Goal: Transaction & Acquisition: Purchase product/service

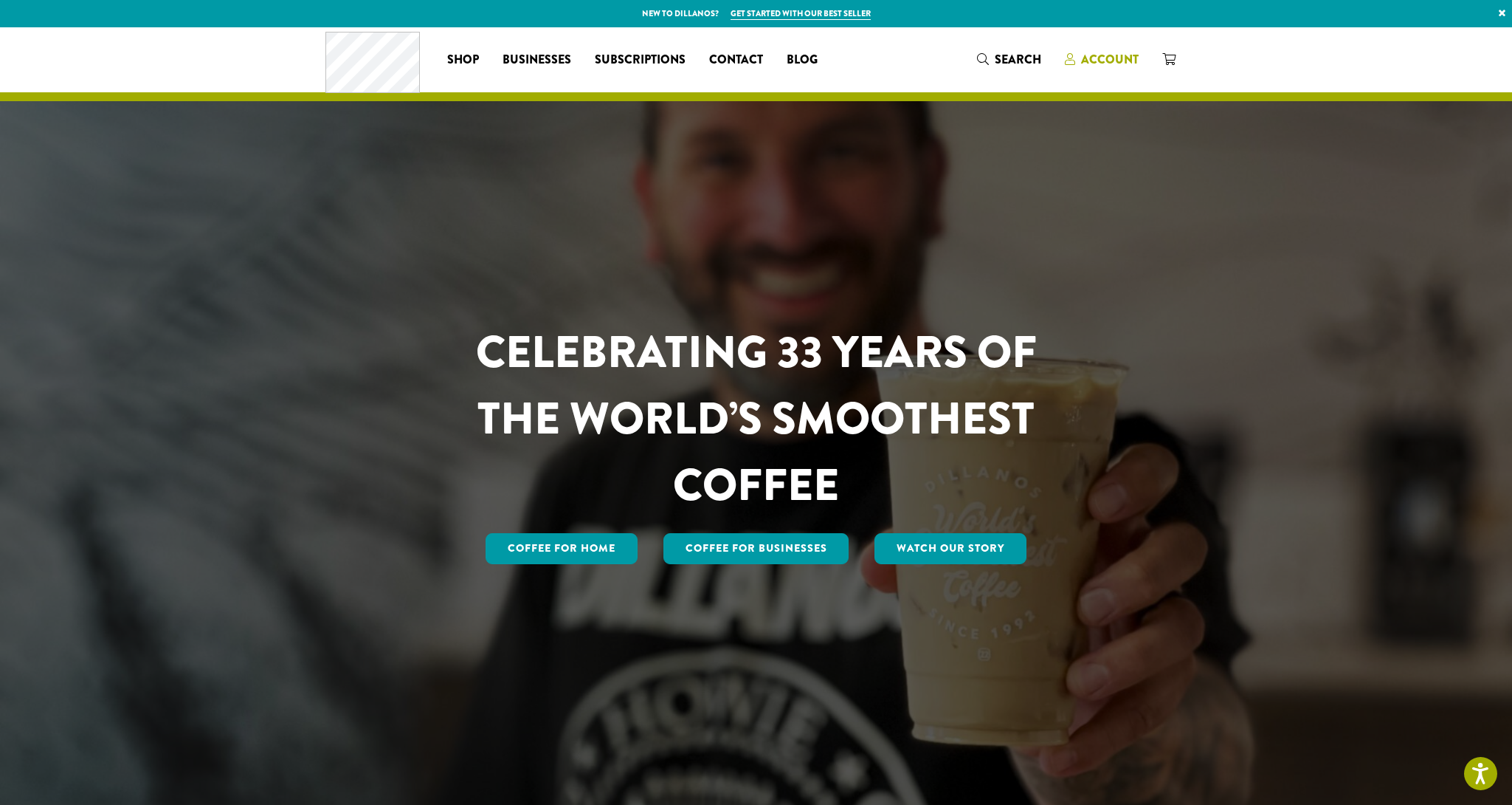
click at [1097, 59] on span "Account" at bounding box center [1109, 59] width 58 height 17
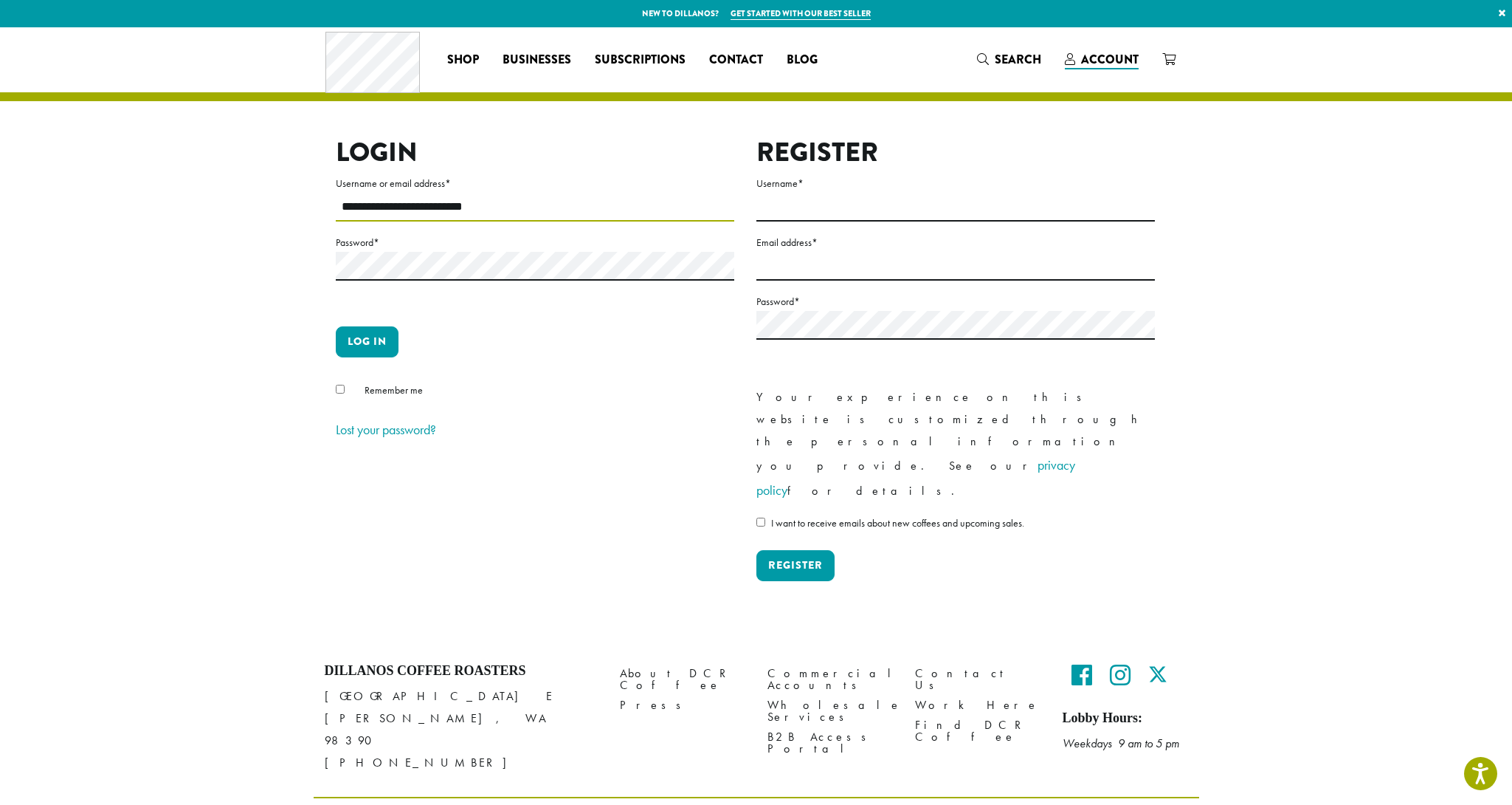
type input "**********"
click at [367, 341] on button "Log in" at bounding box center [368, 342] width 63 height 31
click at [390, 340] on button "Log in" at bounding box center [368, 342] width 63 height 31
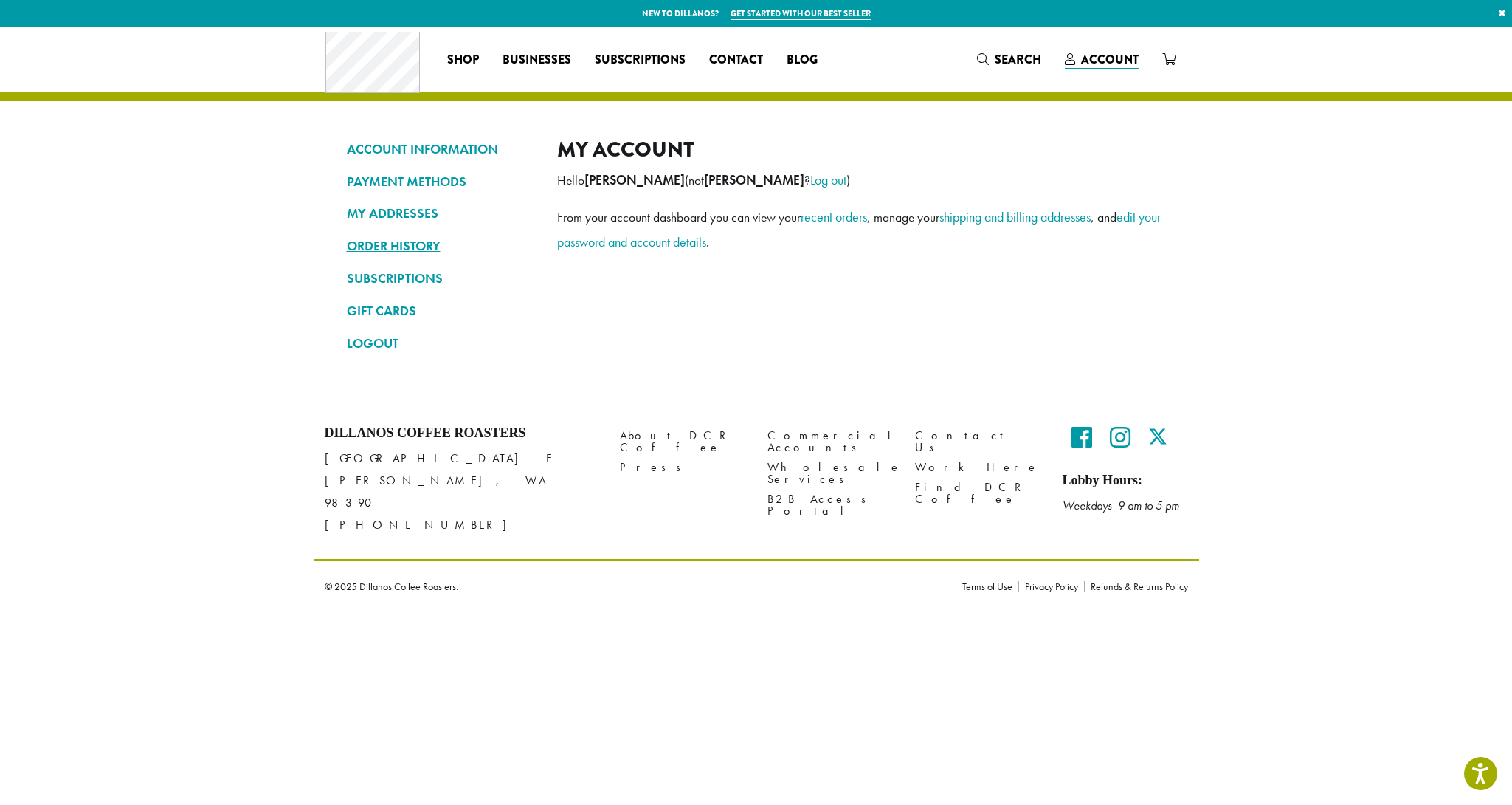
click at [400, 241] on link "ORDER HISTORY" at bounding box center [441, 246] width 188 height 25
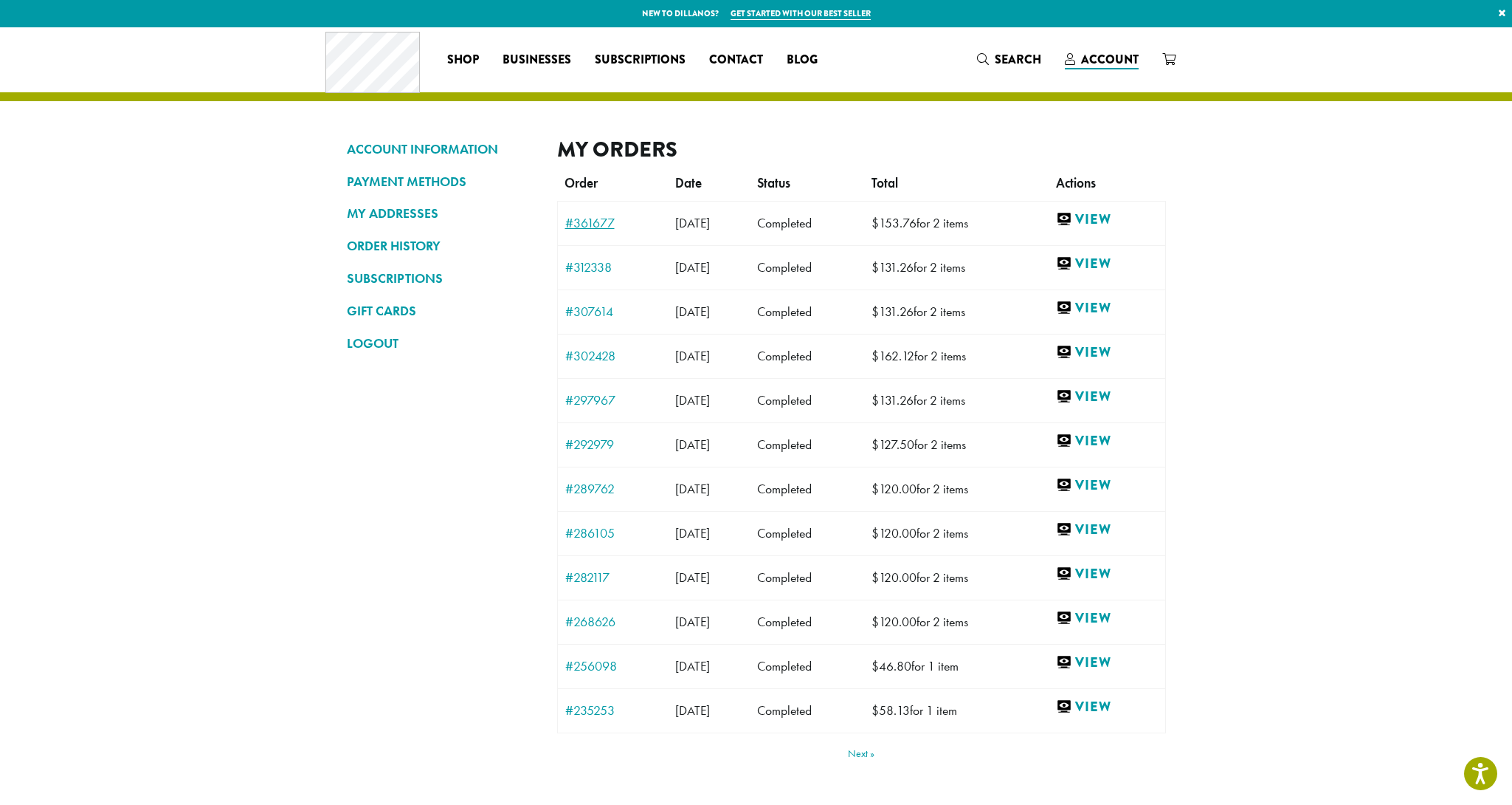
click at [593, 218] on link "#361677" at bounding box center [613, 223] width 95 height 13
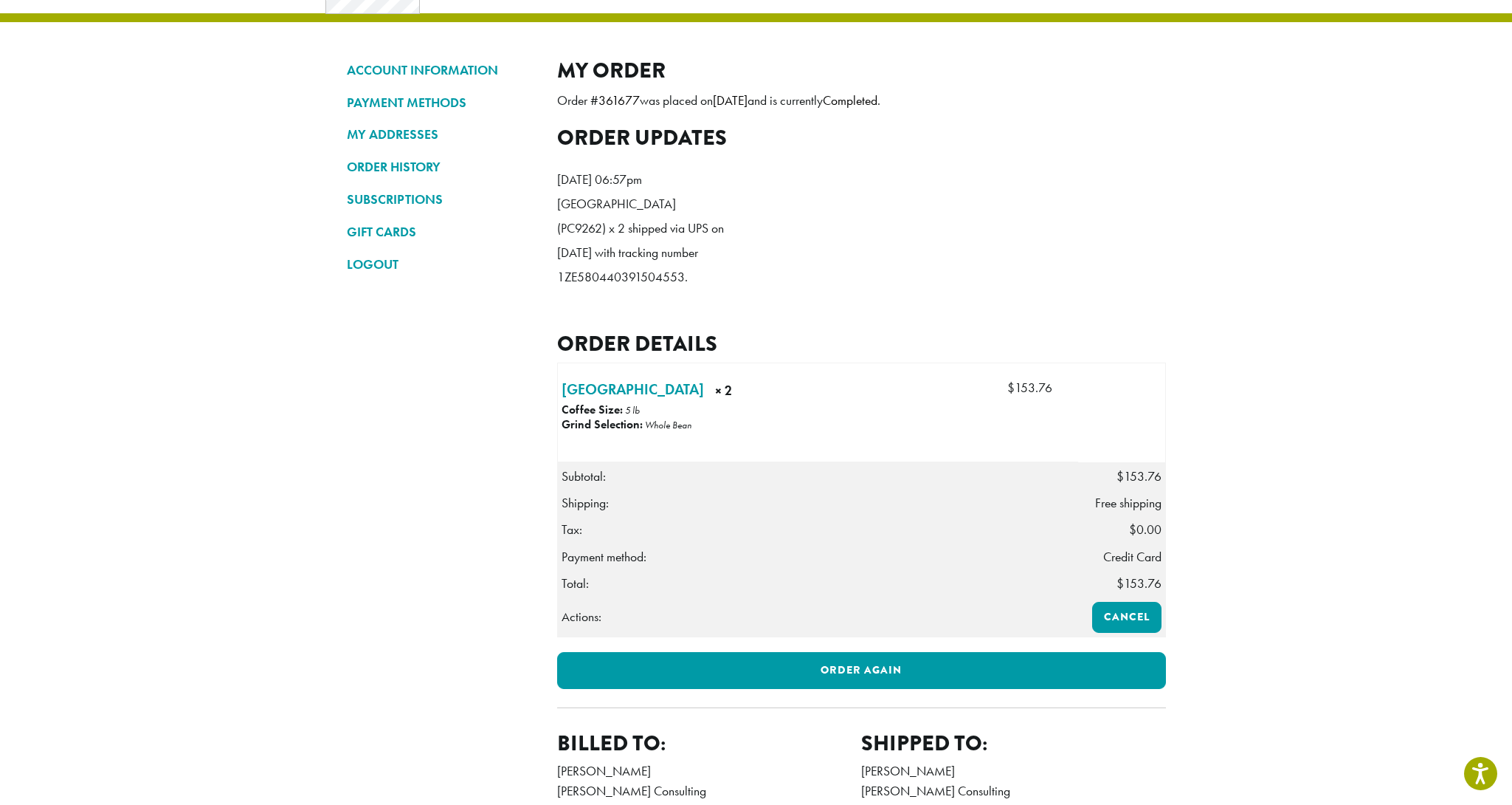
scroll to position [83, 0]
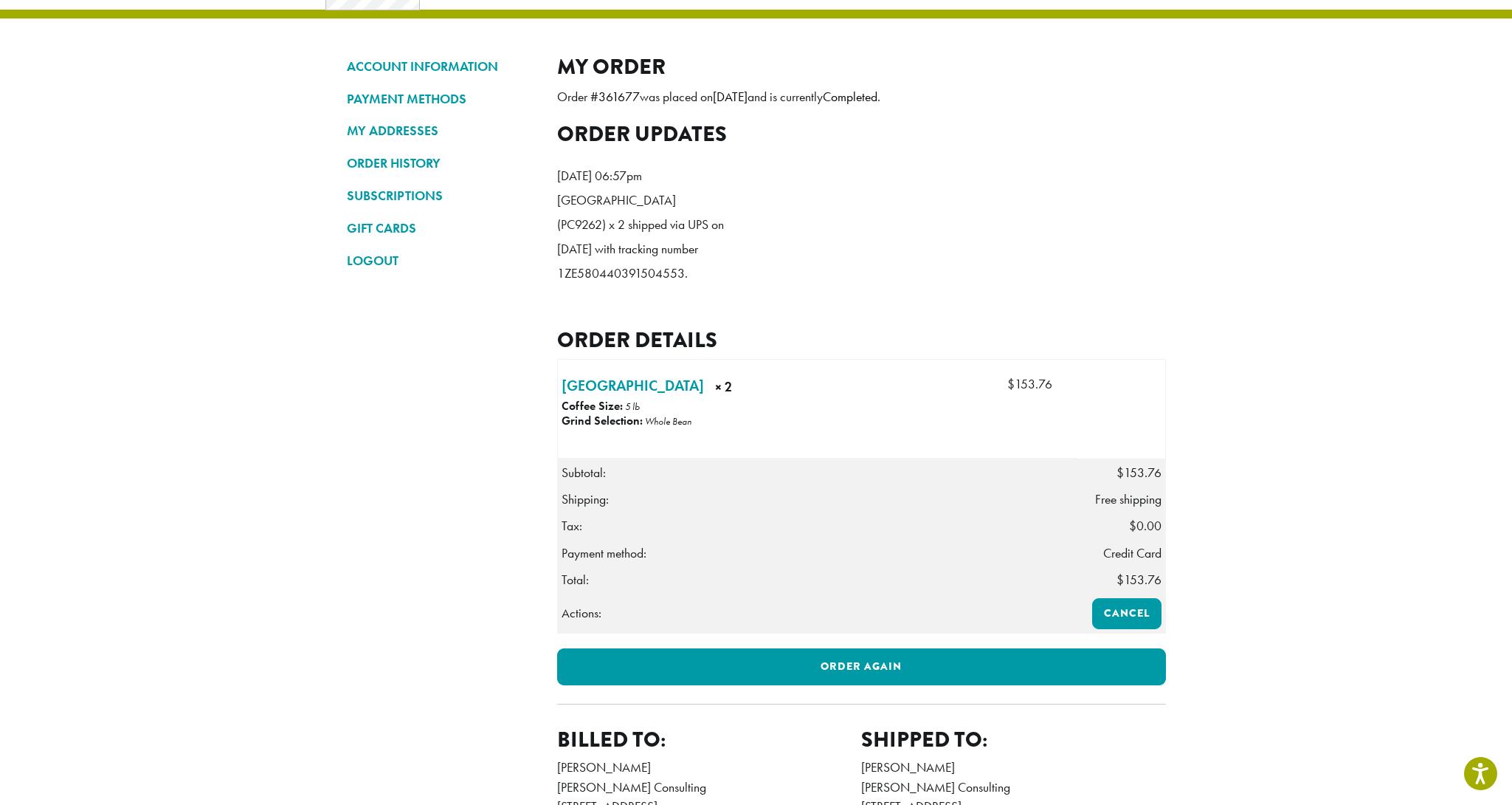
click at [595, 225] on p "Guatemala (PC9262) x 2 shipped via UPS on July 15, 2025 with tracking number 1Z…" at bounding box center [642, 237] width 170 height 97
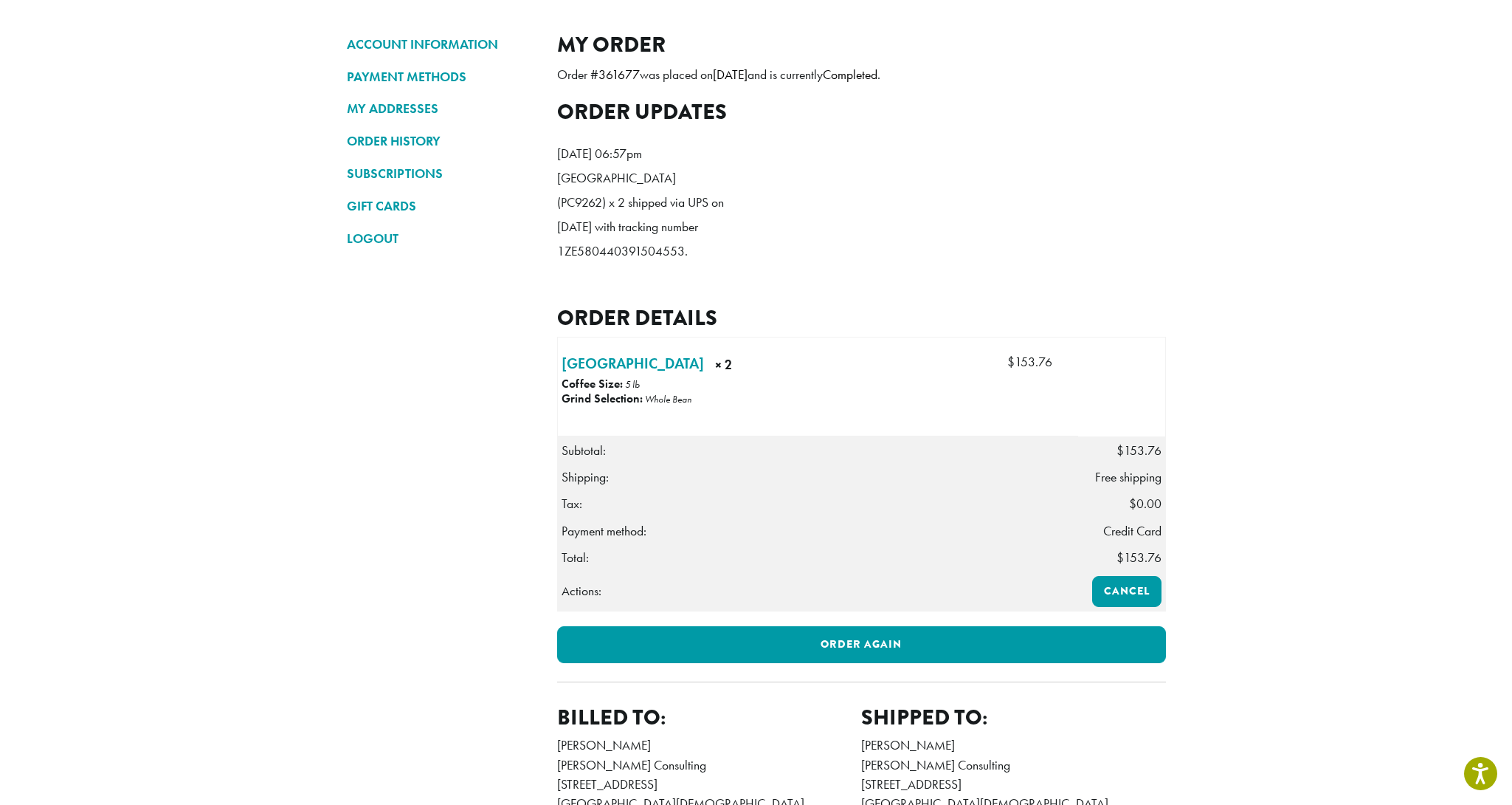
scroll to position [116, 0]
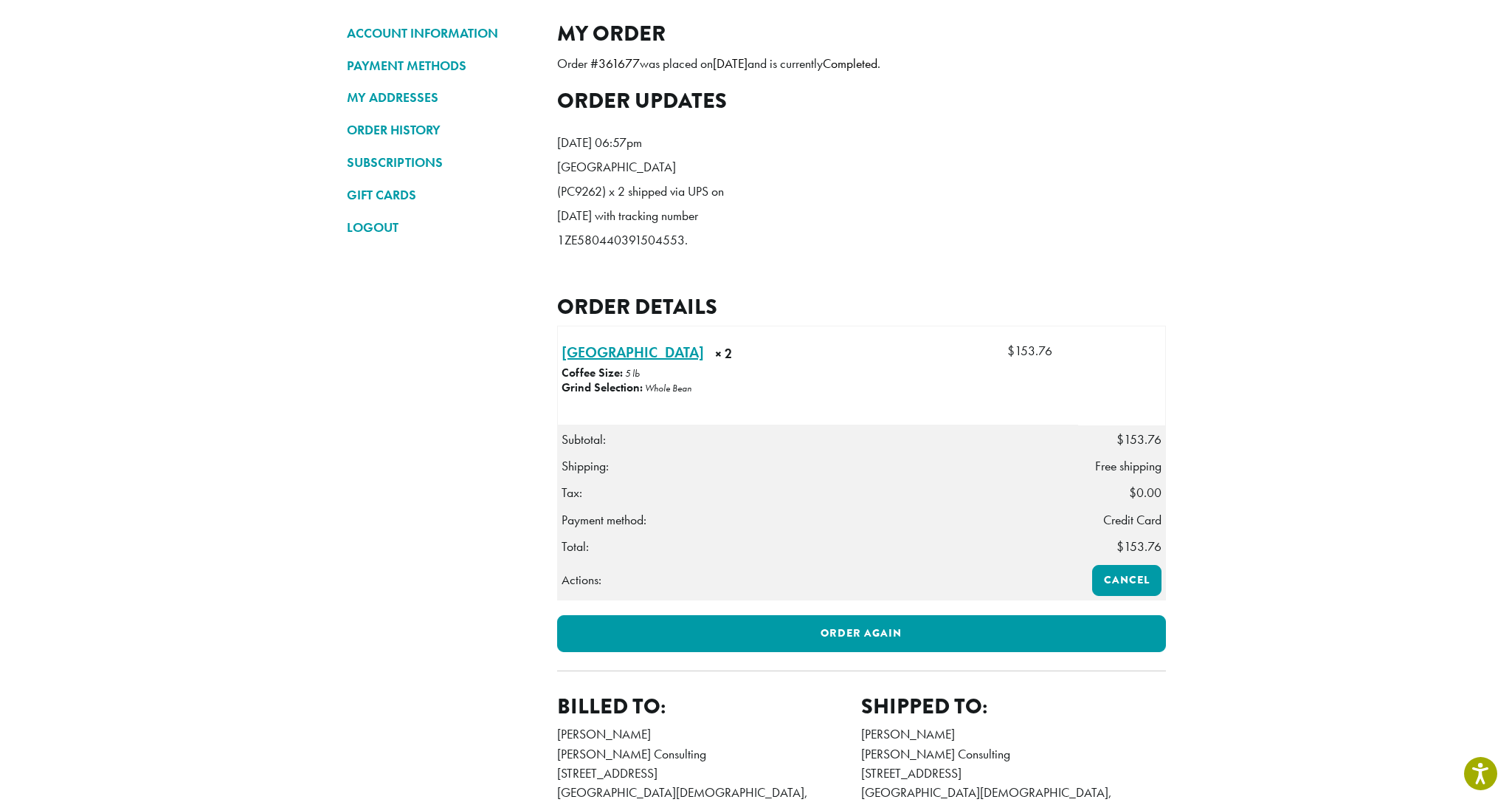
click at [595, 363] on link "Guatemala × 2" at bounding box center [633, 352] width 143 height 22
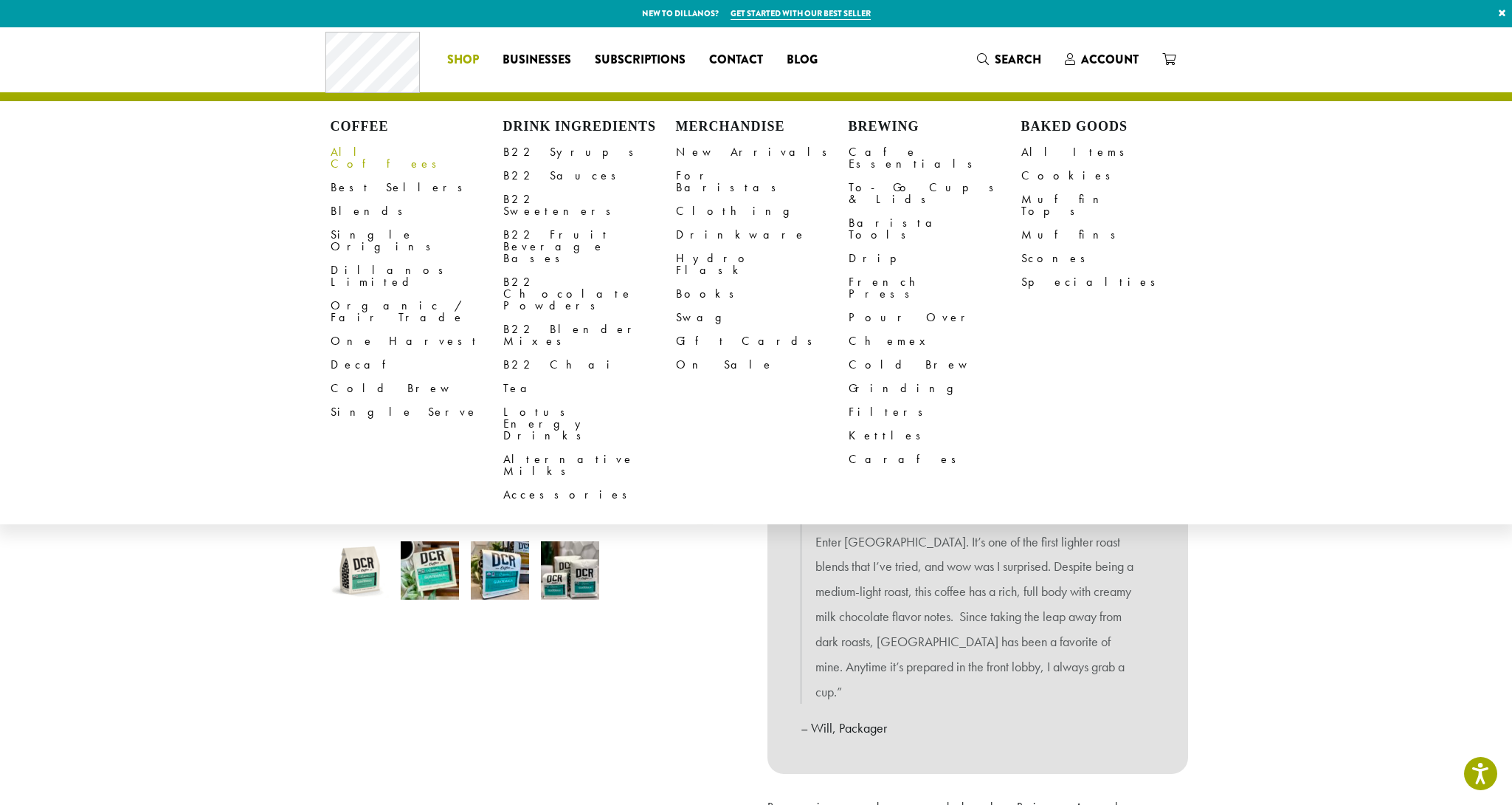
click at [362, 149] on link "All Coffees" at bounding box center [417, 158] width 173 height 35
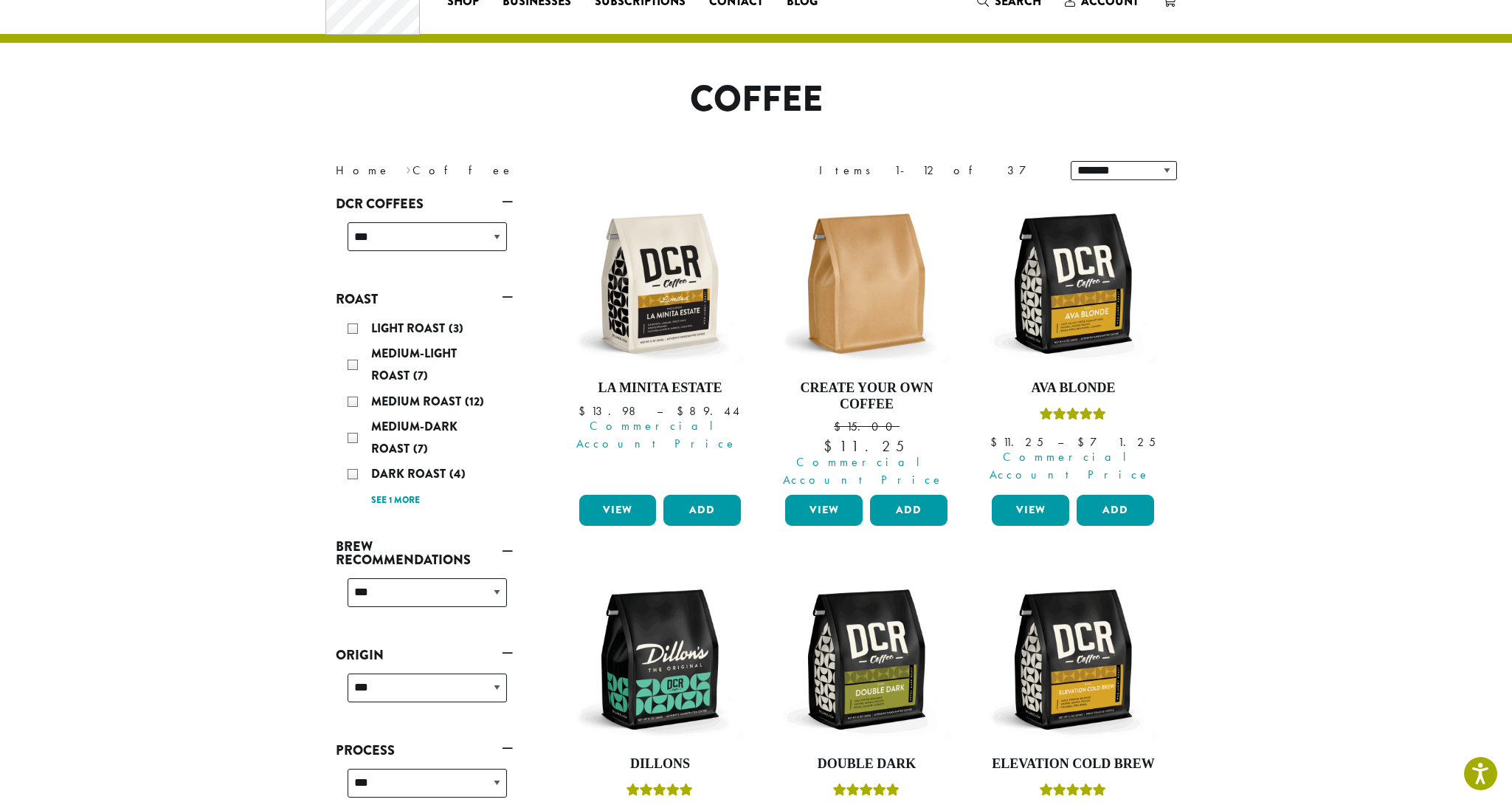
scroll to position [62, 0]
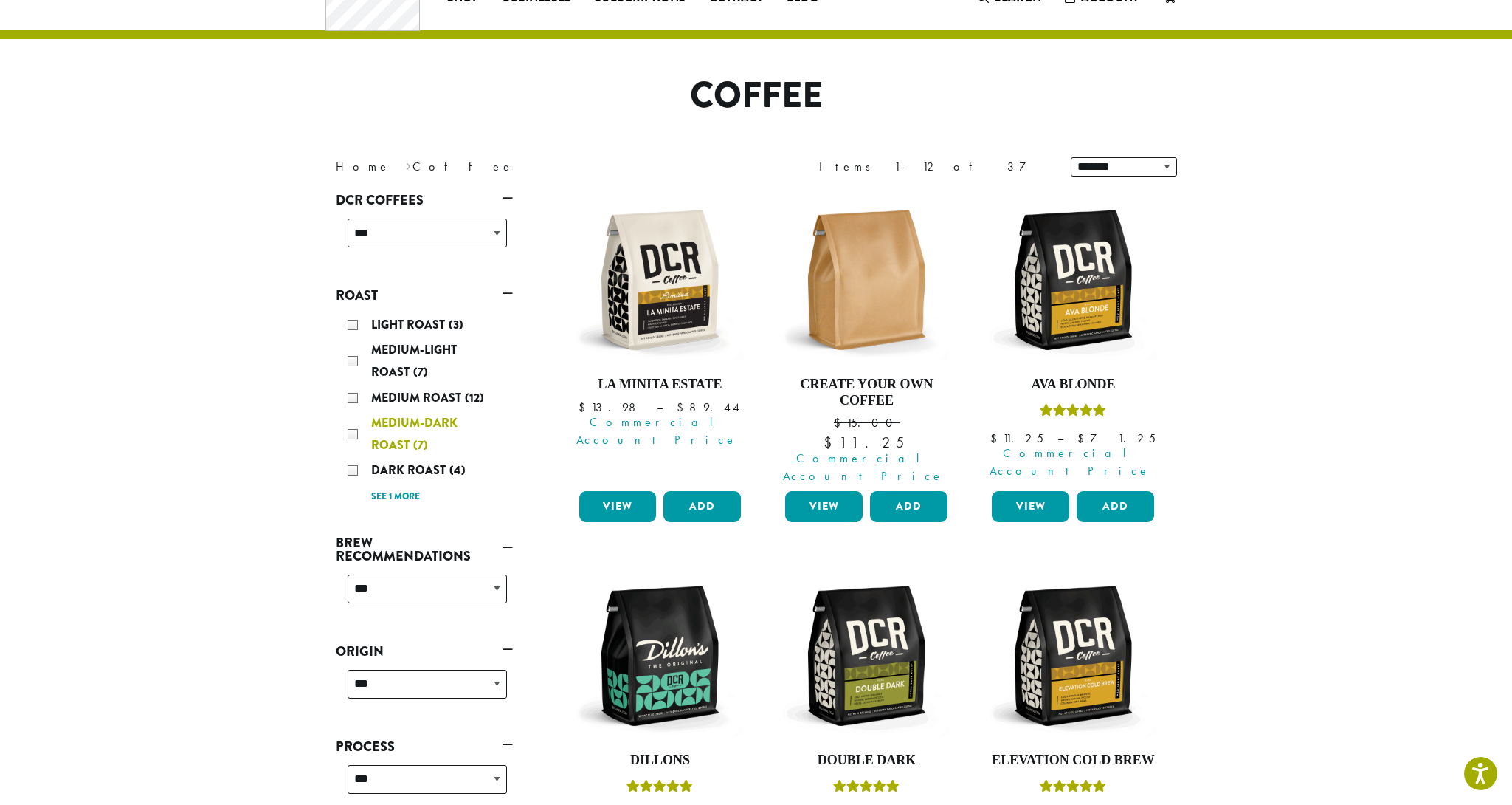
click at [353, 431] on div "Medium-Dark Roast (7)" at bounding box center [427, 434] width 159 height 44
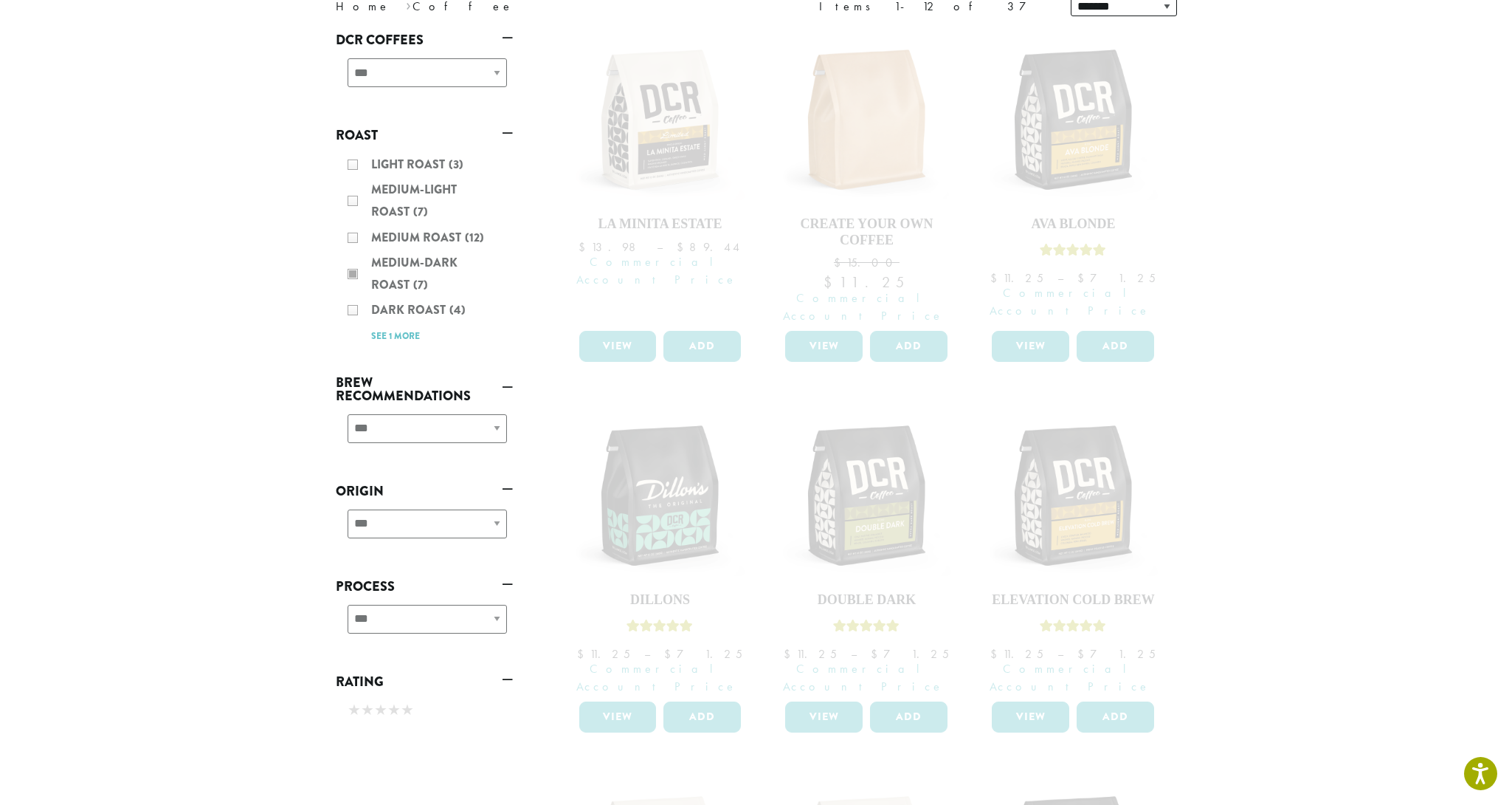
scroll to position [225, 0]
click at [413, 432] on div "**********" at bounding box center [424, 431] width 177 height 52
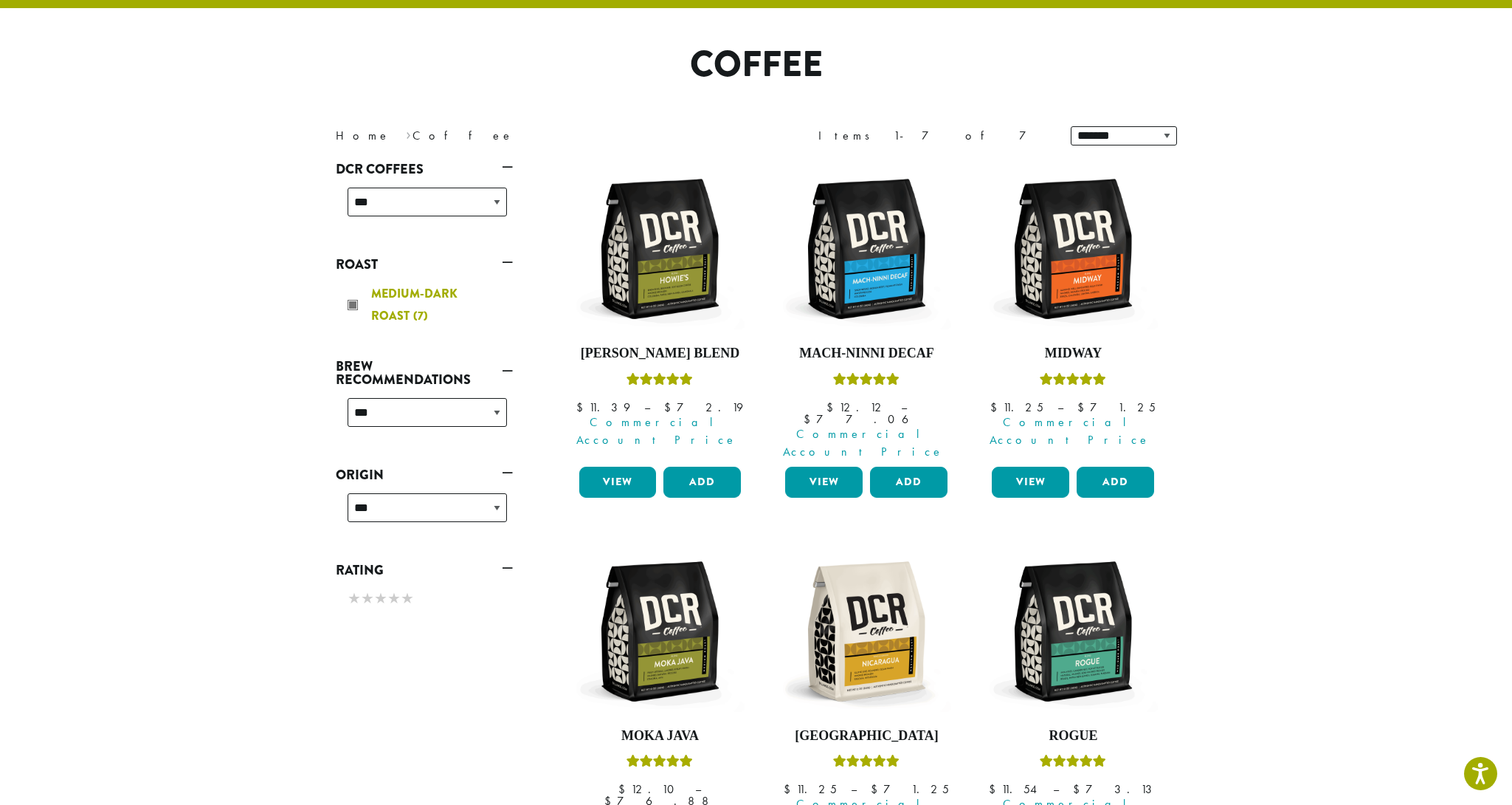
scroll to position [90, 0]
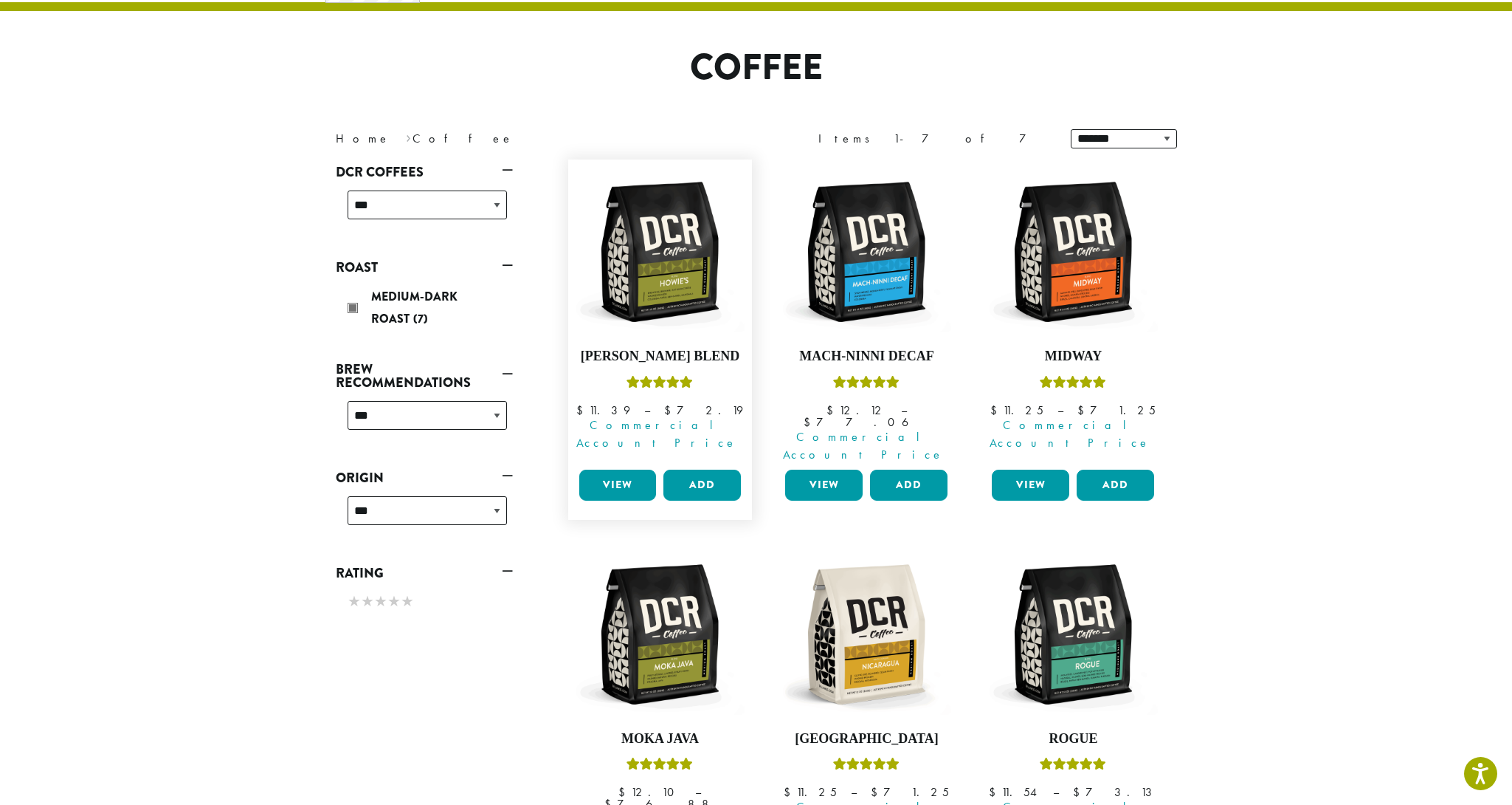
click at [621, 469] on link "View" at bounding box center [619, 484] width 78 height 31
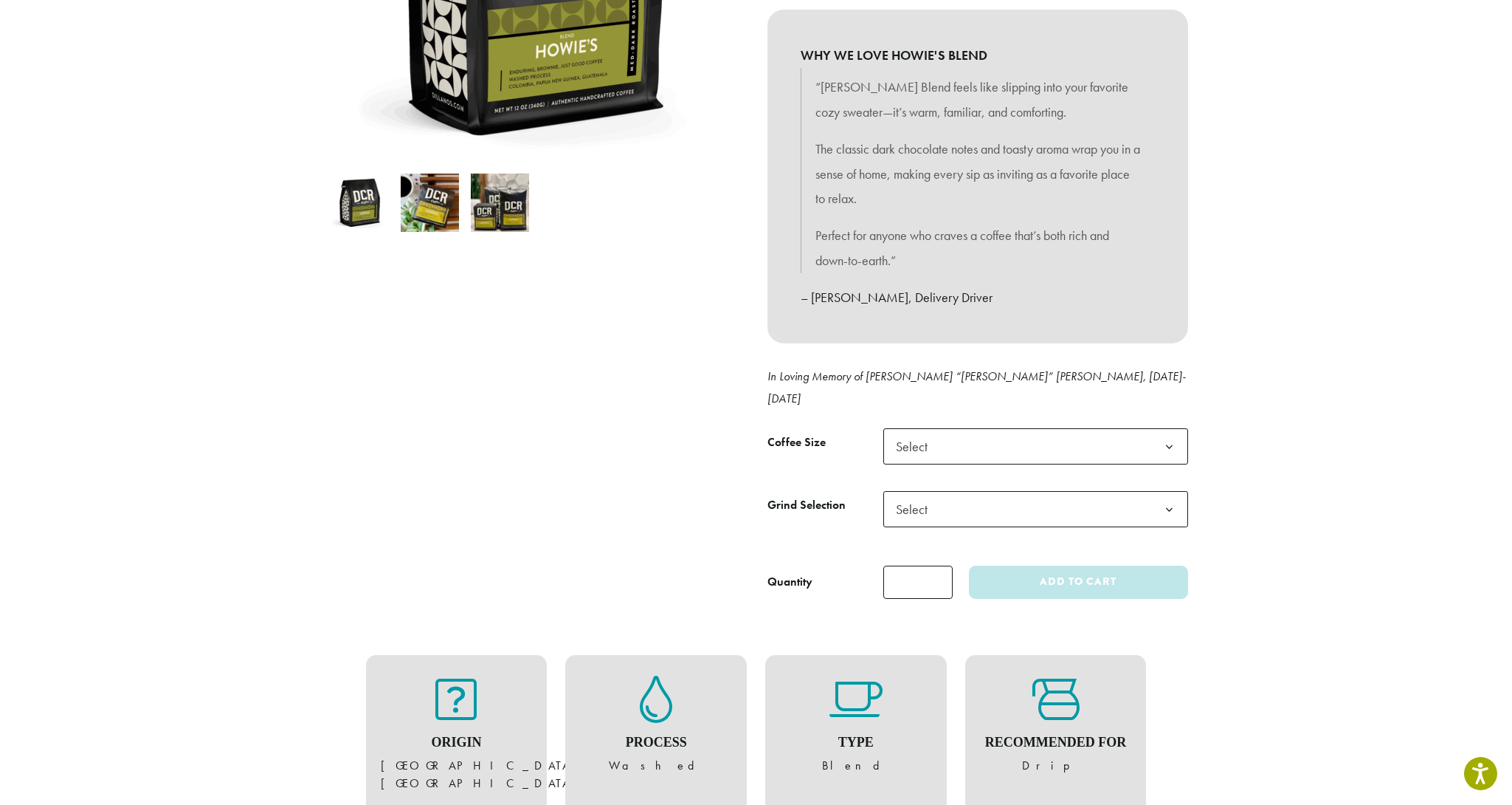
scroll to position [441, 0]
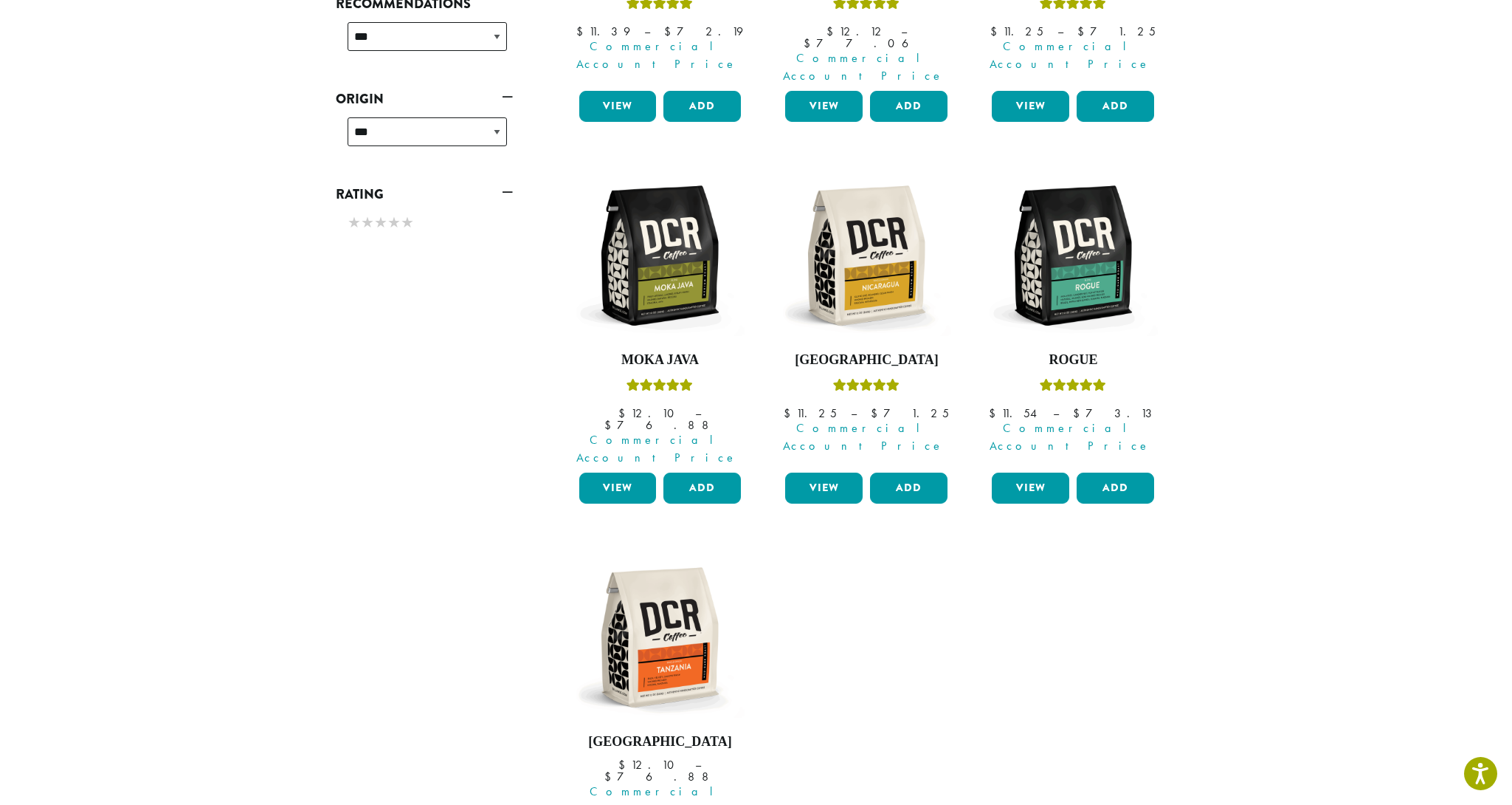
scroll to position [443, 0]
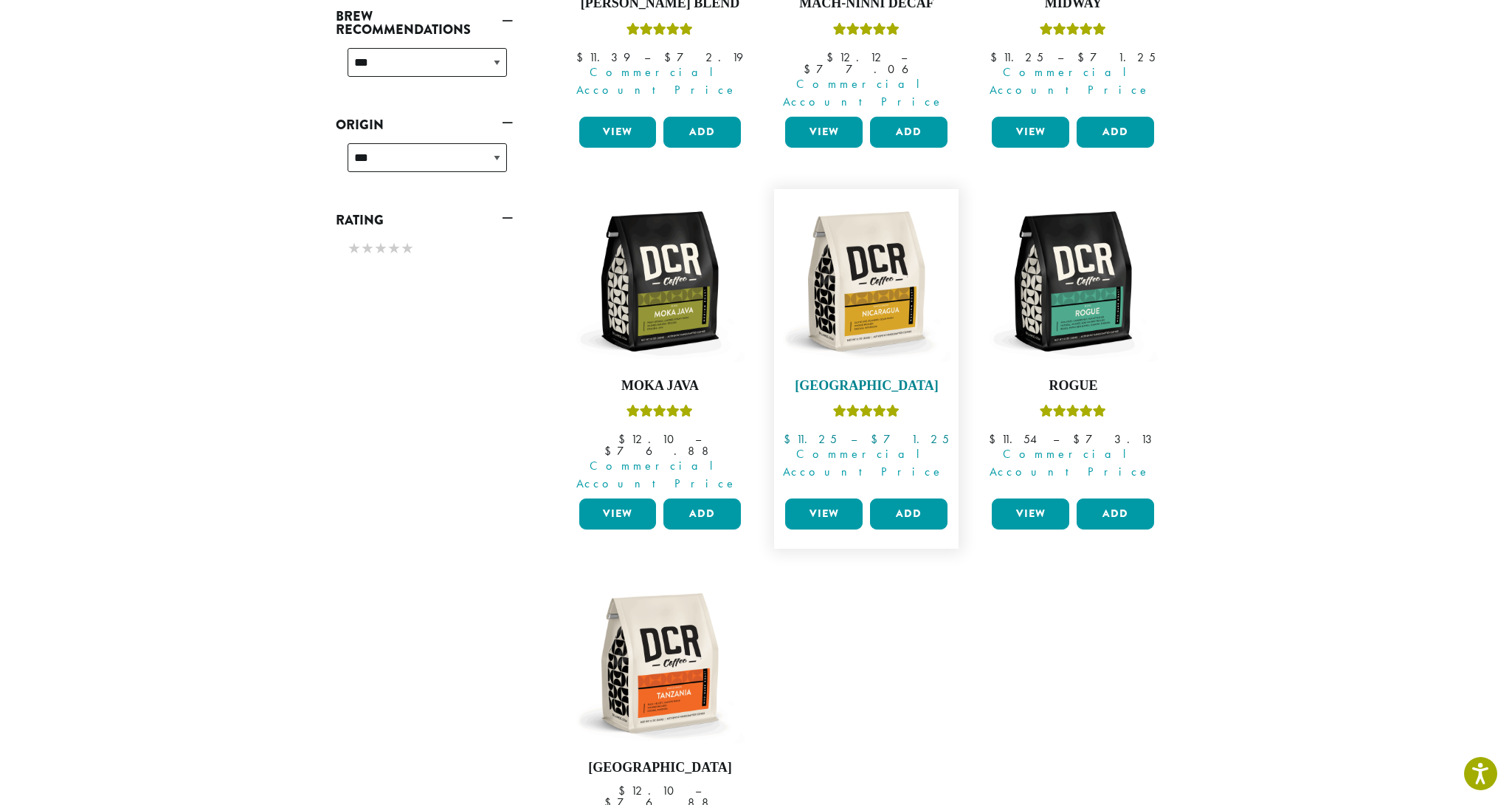
click at [869, 263] on img at bounding box center [866, 281] width 170 height 170
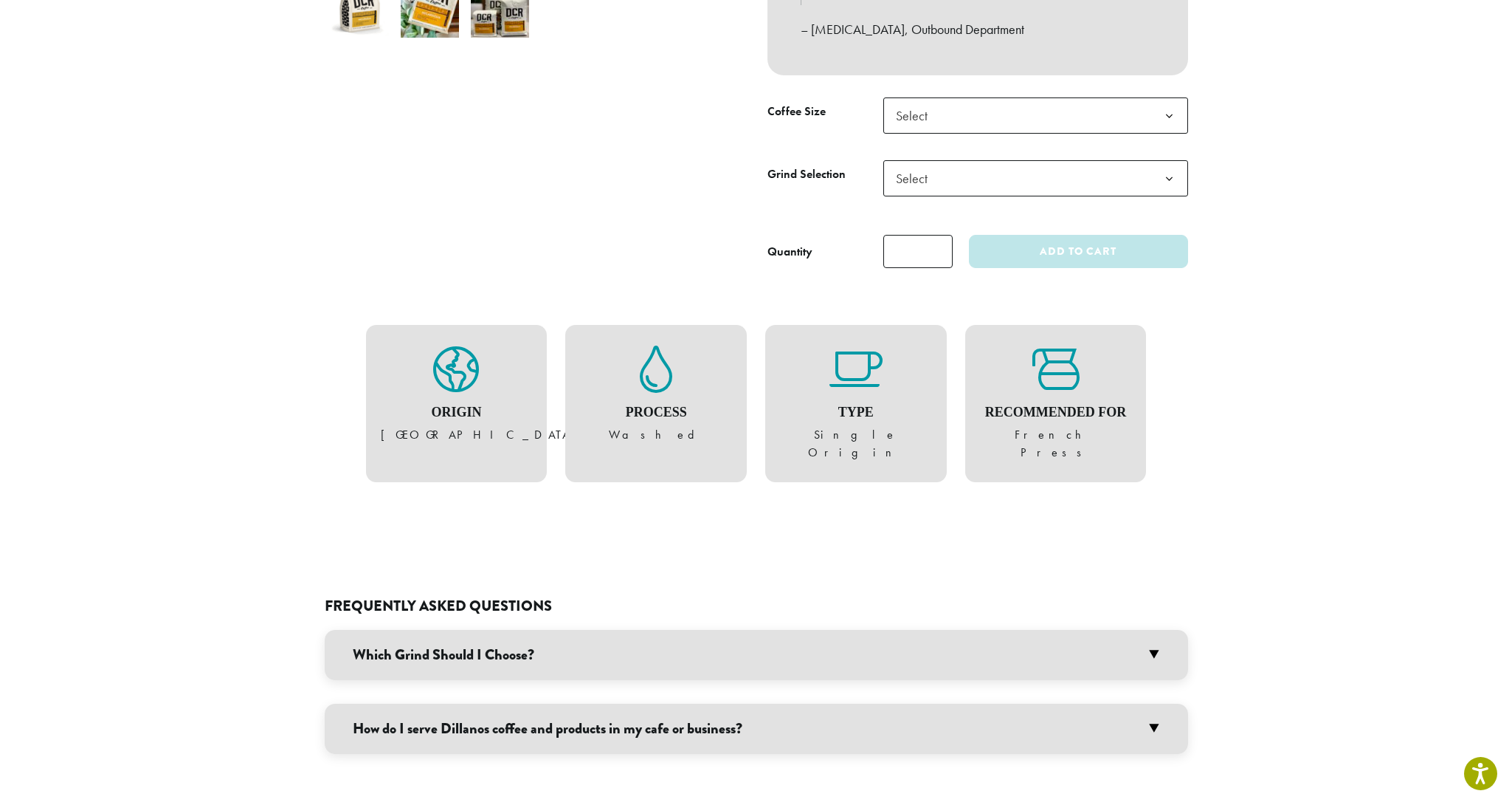
scroll to position [567, 0]
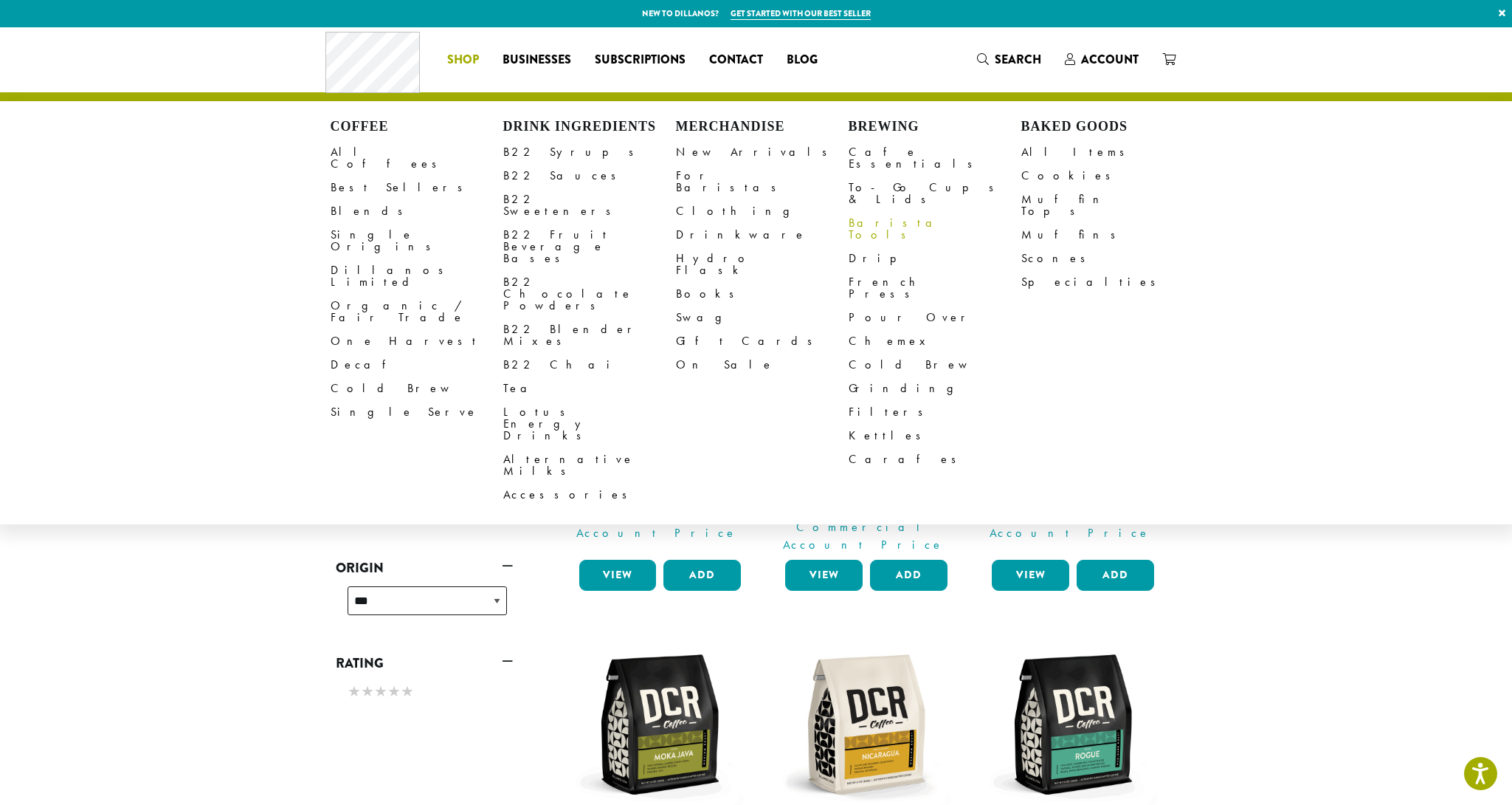
click at [882, 212] on link "Barista Tools" at bounding box center [935, 229] width 173 height 35
